Goal: Information Seeking & Learning: Learn about a topic

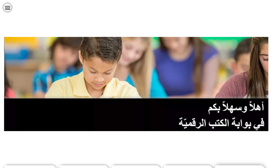
scroll to position [109, 0]
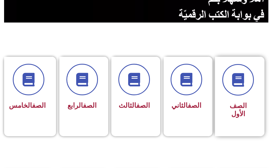
click at [245, 108] on span "الصف الأول" at bounding box center [237, 110] width 17 height 16
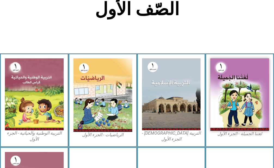
scroll to position [163, 0]
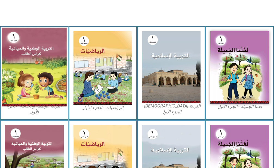
click at [25, 58] on img at bounding box center [34, 67] width 64 height 79
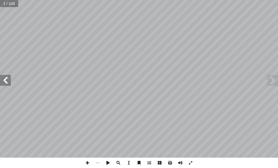
click at [5, 82] on span at bounding box center [5, 80] width 11 height 11
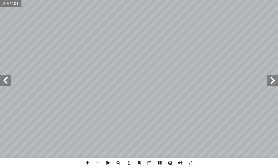
click at [4, 80] on span at bounding box center [5, 80] width 11 height 11
click at [4, 81] on span at bounding box center [5, 80] width 11 height 11
click at [87, 164] on span at bounding box center [87, 163] width 10 height 10
click at [182, 37] on html "الصفحة الرئيسية الصف الأول الصف الثاني الصف الثالث الصف الرابع الصف الخامس الصف…" at bounding box center [139, 18] width 278 height 37
click at [87, 164] on span at bounding box center [87, 163] width 10 height 10
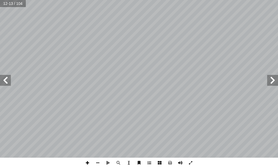
click at [87, 164] on span at bounding box center [87, 163] width 10 height 10
click at [99, 164] on span at bounding box center [98, 163] width 10 height 10
click at [0, 81] on span at bounding box center [5, 80] width 11 height 11
